Goal: Obtain resource: Obtain resource

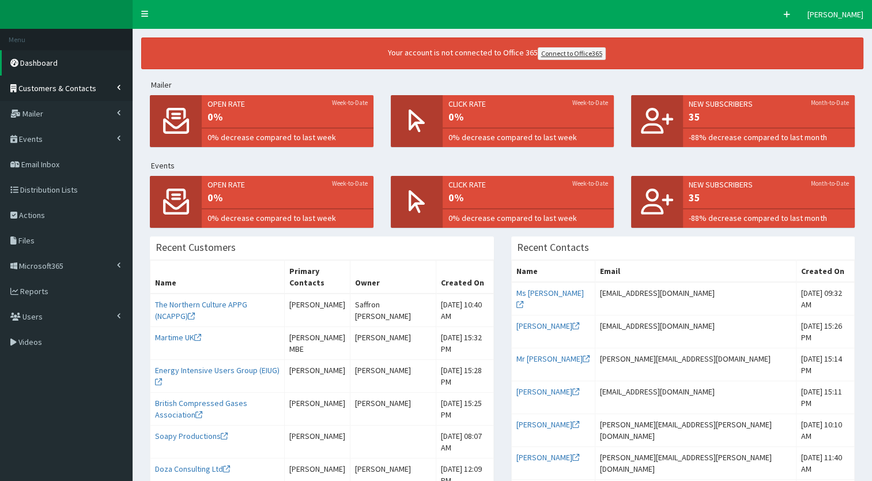
click at [121, 91] on link "Customers & Contacts" at bounding box center [66, 87] width 133 height 25
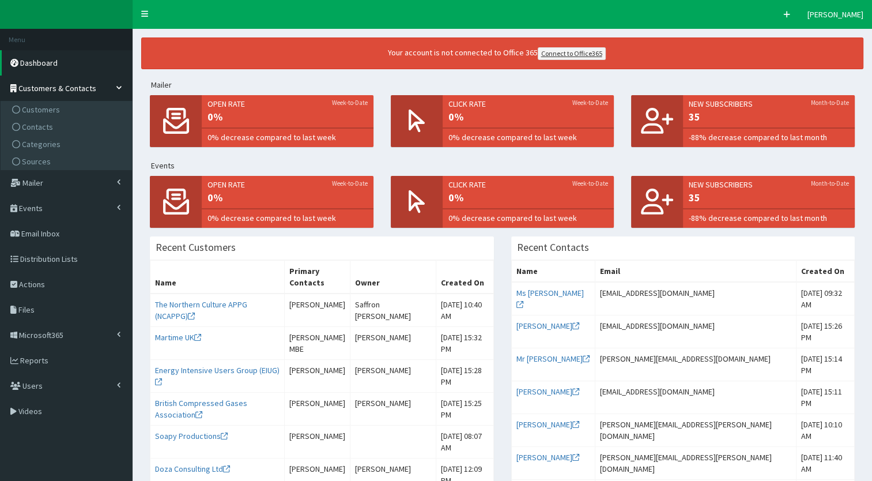
click at [121, 91] on link "Customers & Contacts" at bounding box center [66, 87] width 133 height 25
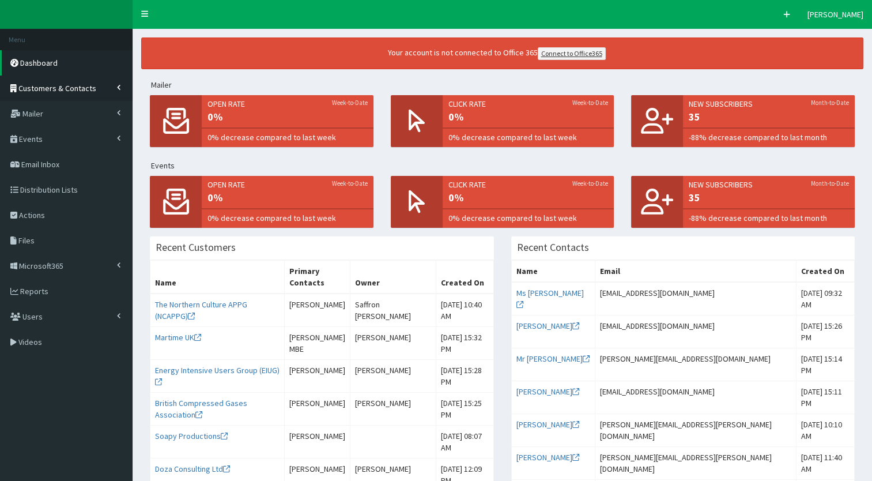
click at [121, 84] on span at bounding box center [122, 87] width 10 height 6
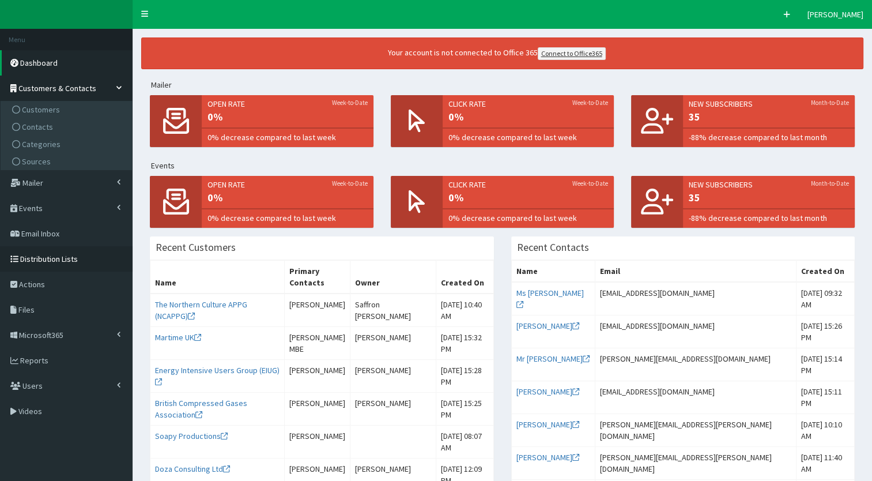
click at [88, 250] on link "Distribution Lists" at bounding box center [66, 258] width 133 height 25
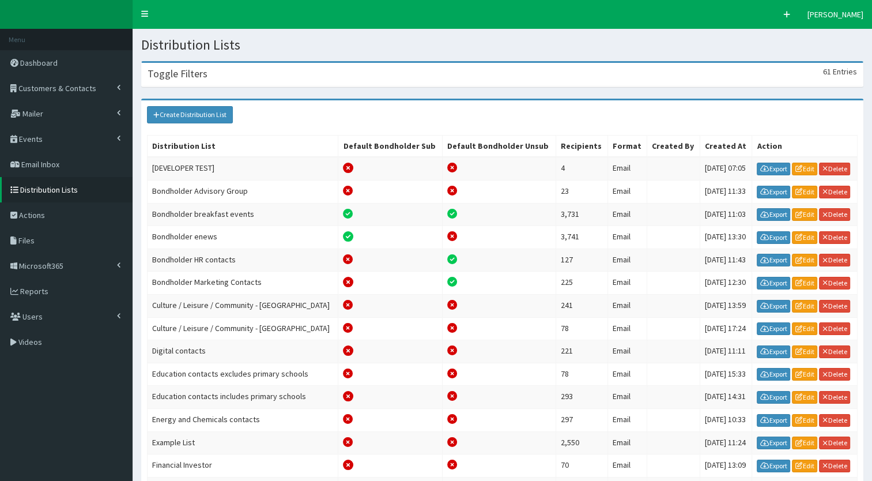
click at [240, 65] on div "Toggle Filters 61 Entries" at bounding box center [502, 75] width 721 height 24
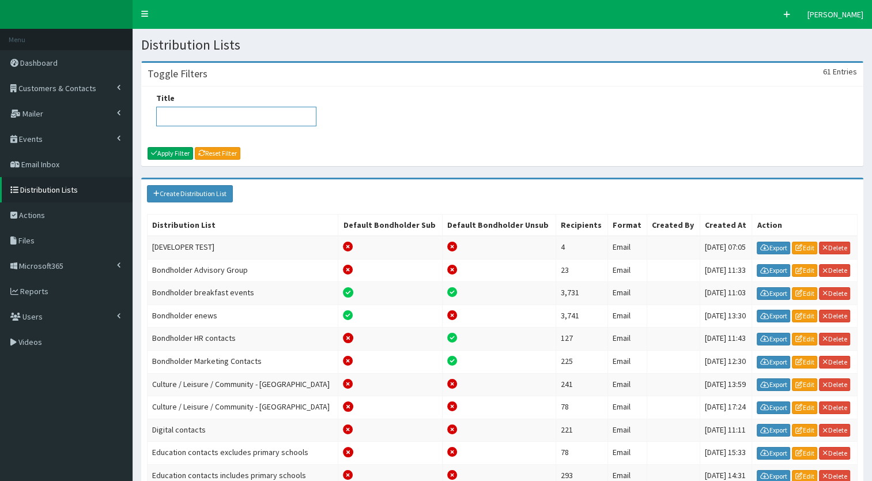
click at [205, 114] on input "Title" at bounding box center [236, 117] width 160 height 20
type input "ports"
click at [177, 147] on button "Apply Filter" at bounding box center [171, 153] width 46 height 13
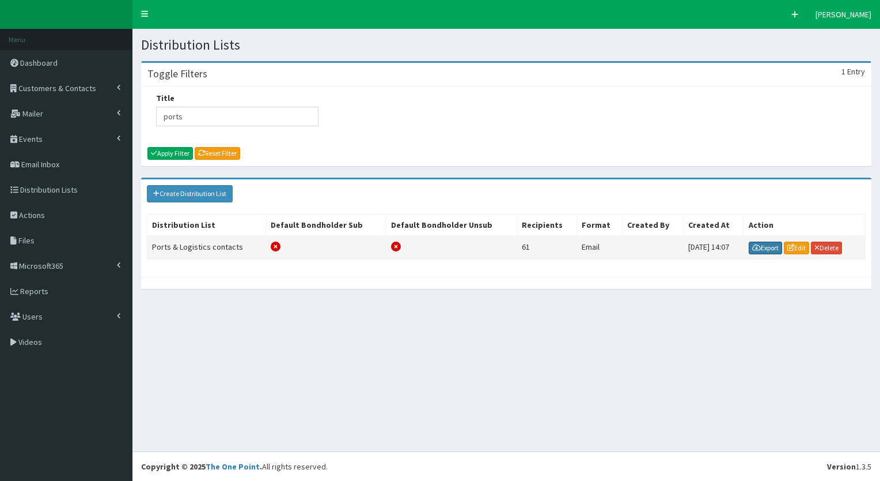
click at [763, 245] on link "Export" at bounding box center [765, 247] width 33 height 13
click at [449, 103] on div "Title ports" at bounding box center [507, 113] width 718 height 43
click at [171, 112] on input "ports" at bounding box center [237, 117] width 162 height 20
type input "freeport"
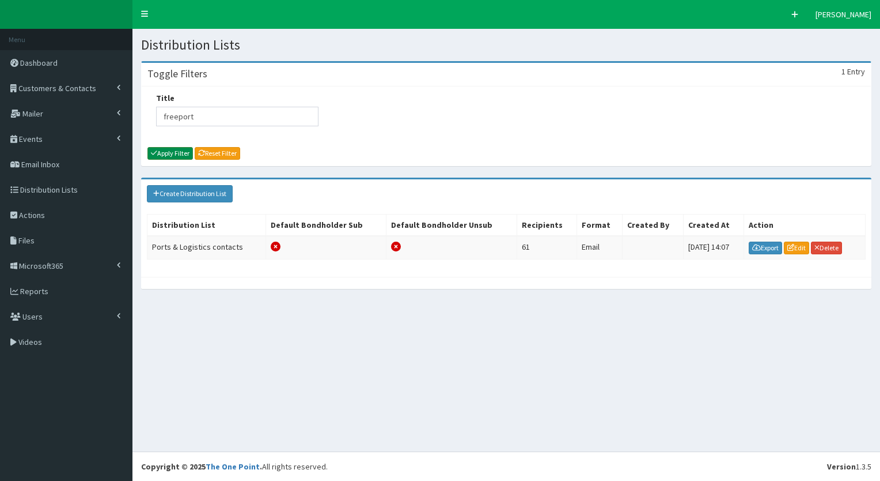
click at [173, 156] on button "Apply Filter" at bounding box center [171, 153] width 46 height 13
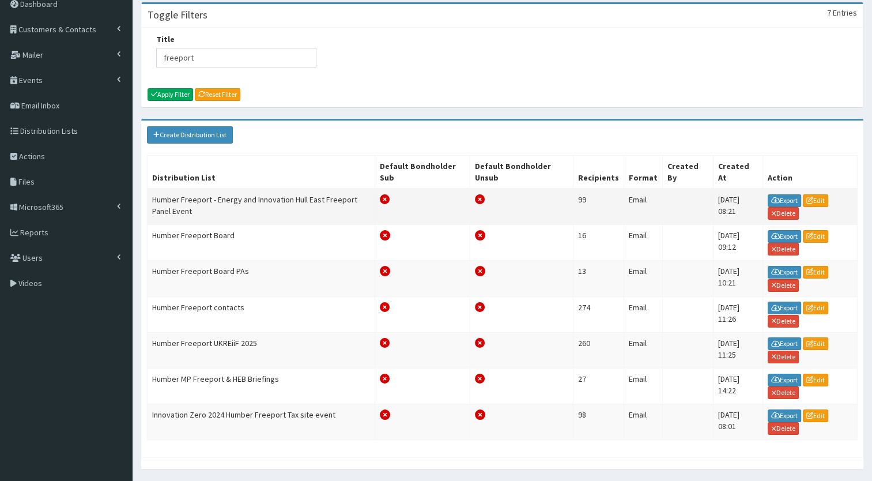
scroll to position [59, 0]
click at [782, 194] on link "Export" at bounding box center [784, 200] width 33 height 13
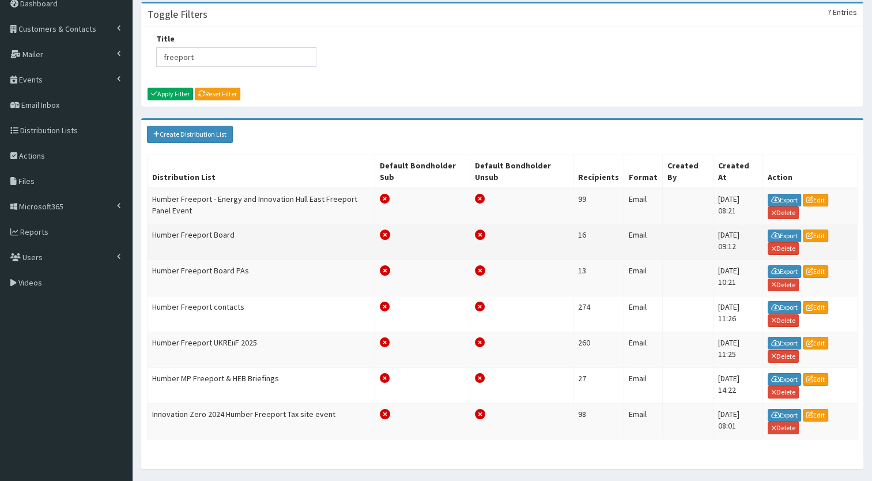
click at [279, 243] on td "Humber Freeport Board" at bounding box center [262, 242] width 228 height 36
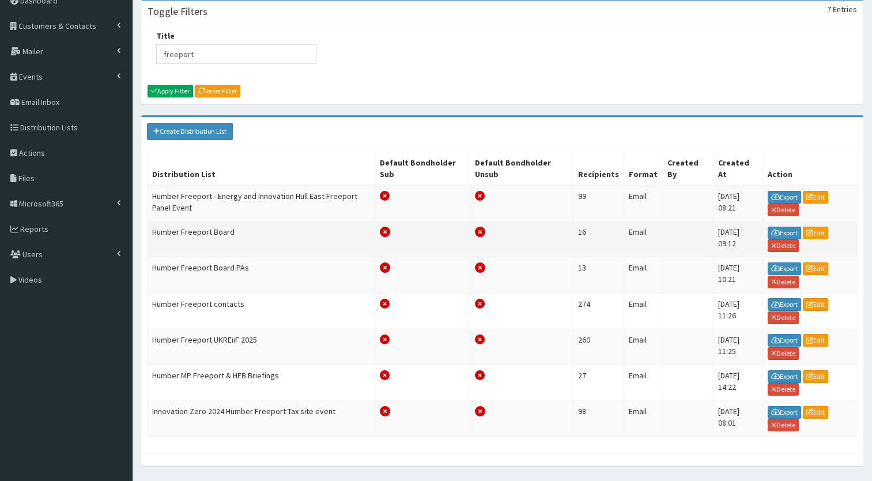
scroll to position [64, 0]
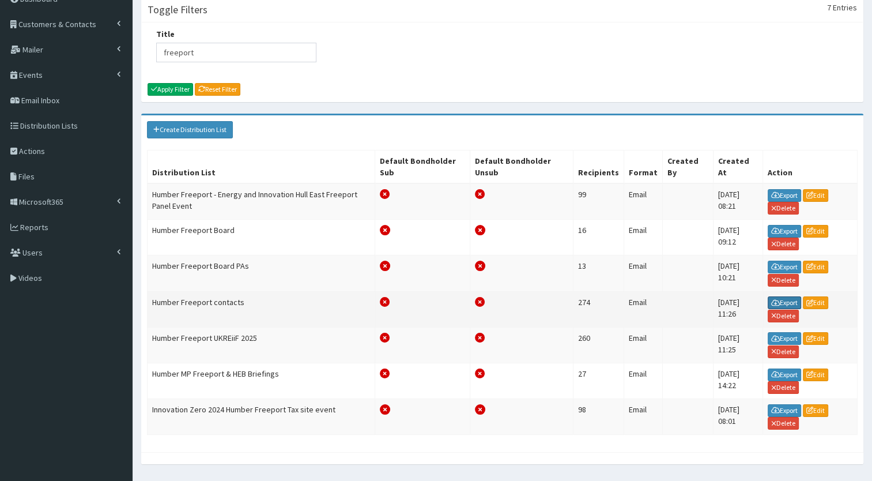
click at [772, 299] on icon at bounding box center [775, 302] width 9 height 7
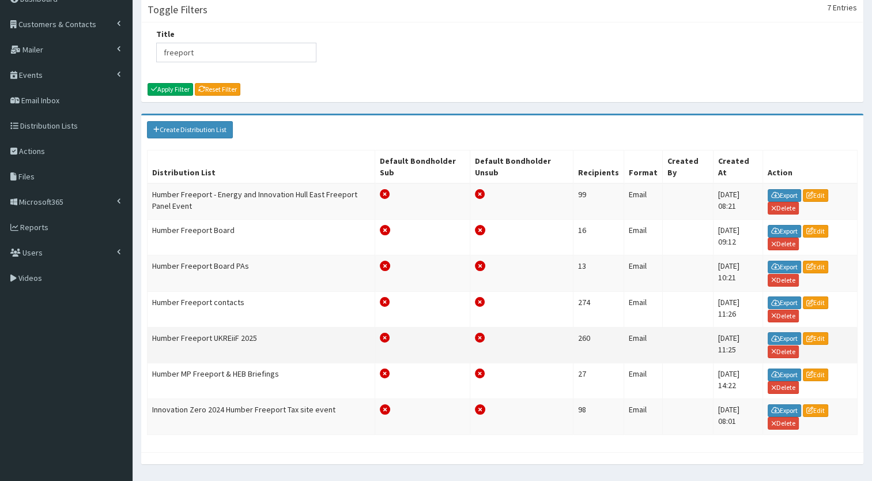
click at [390, 332] on icon at bounding box center [385, 337] width 10 height 10
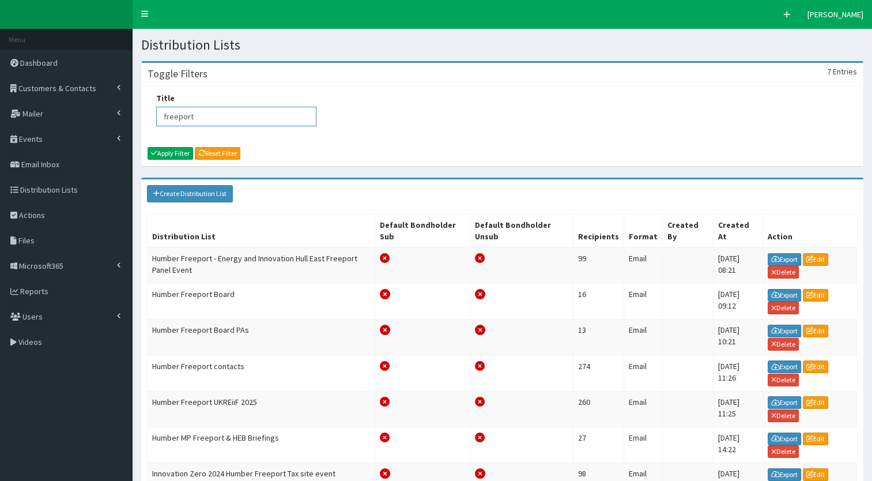
click at [187, 111] on input "freeport" at bounding box center [236, 117] width 160 height 20
type input "ports"
click at [179, 152] on button "Apply Filter" at bounding box center [171, 153] width 46 height 13
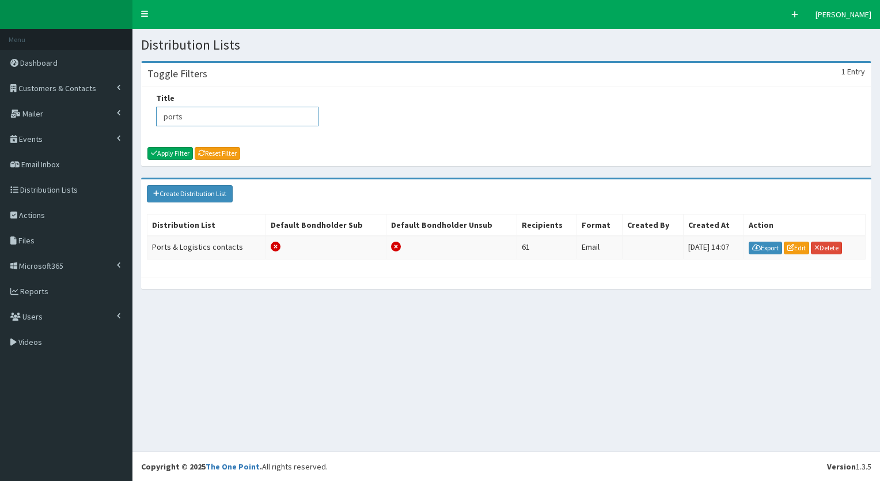
click at [182, 117] on input "ports" at bounding box center [237, 117] width 162 height 20
type input "freeport"
click at [172, 151] on button "Apply Filter" at bounding box center [171, 153] width 46 height 13
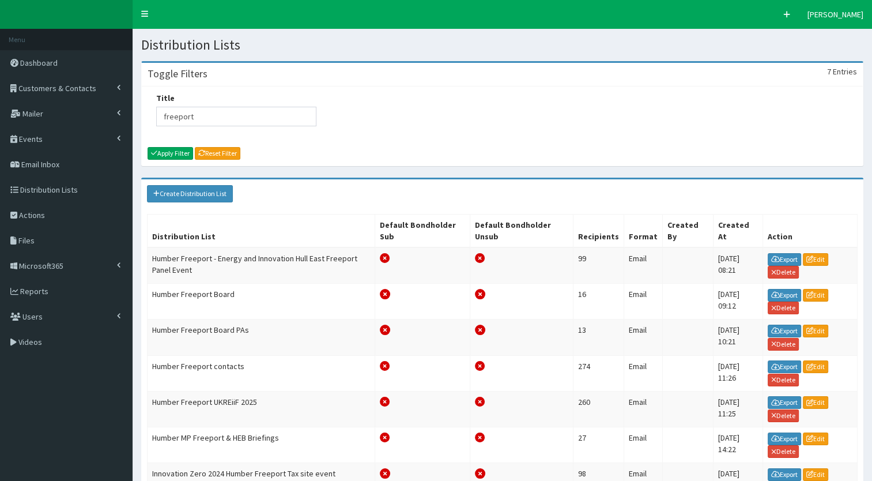
click at [203, 103] on div "Title freeport" at bounding box center [236, 109] width 160 height 34
click at [196, 114] on input "freeport" at bounding box center [236, 117] width 160 height 20
click at [776, 396] on link "Export" at bounding box center [784, 402] width 33 height 13
